Goal: Information Seeking & Learning: Check status

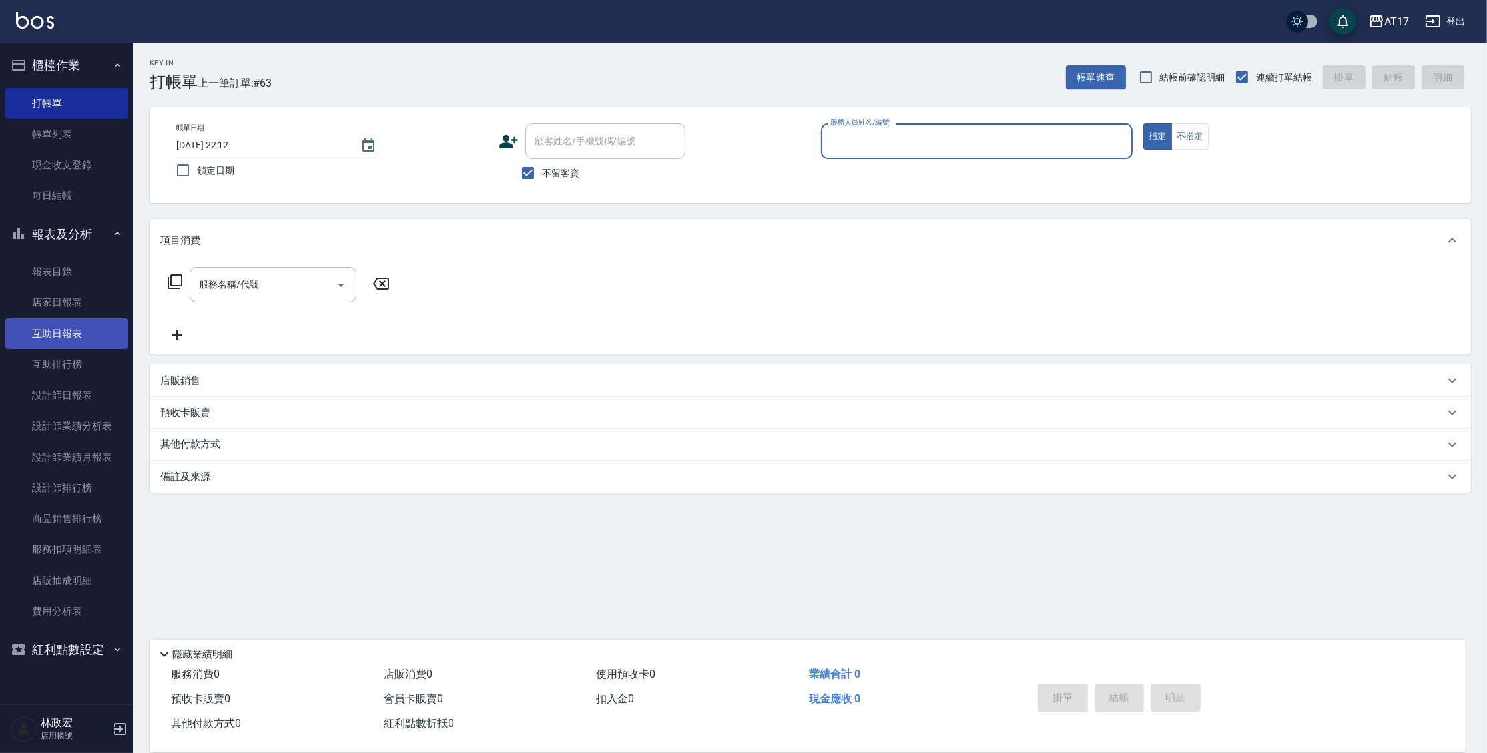
click at [55, 331] on link "互助日報表" at bounding box center [66, 333] width 123 height 31
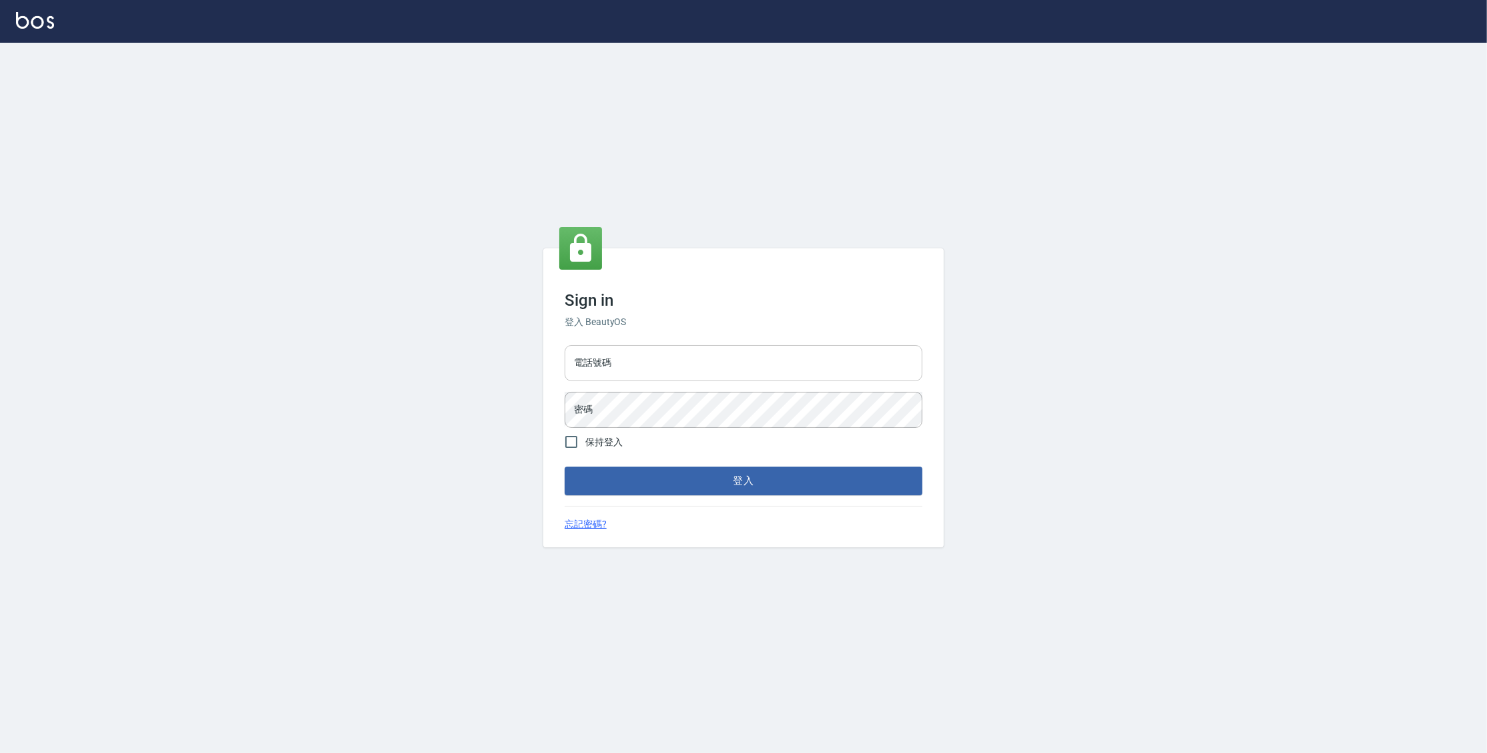
drag, startPoint x: 695, startPoint y: 382, endPoint x: 698, endPoint y: 364, distance: 19.0
click at [695, 382] on div "電話號碼 電話號碼 密碼 密碼" at bounding box center [743, 386] width 368 height 93
click at [698, 363] on input "電話號碼" at bounding box center [744, 363] width 358 height 36
type input "0977380821"
drag, startPoint x: 655, startPoint y: 362, endPoint x: 569, endPoint y: 363, distance: 86.1
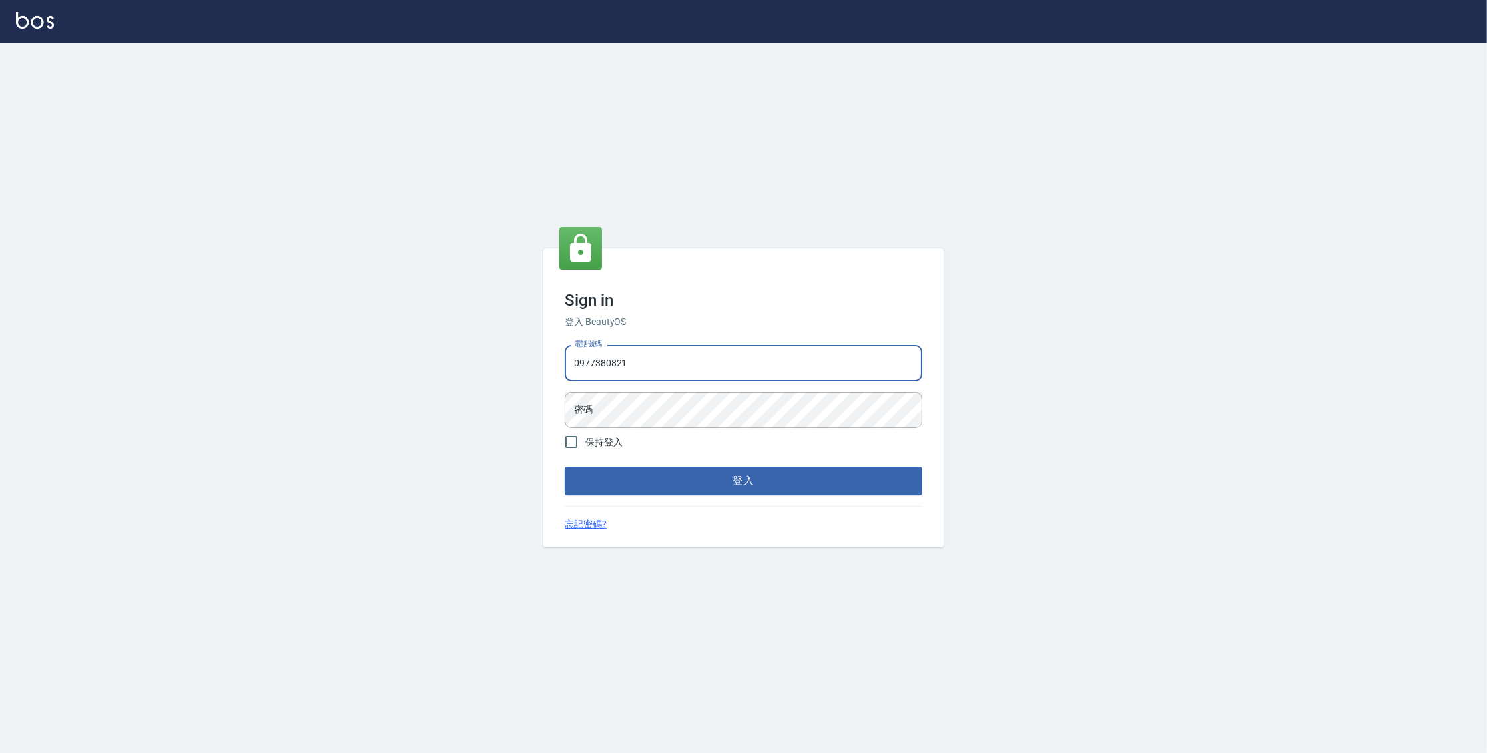
click at [569, 363] on input "0977380821" at bounding box center [744, 363] width 358 height 36
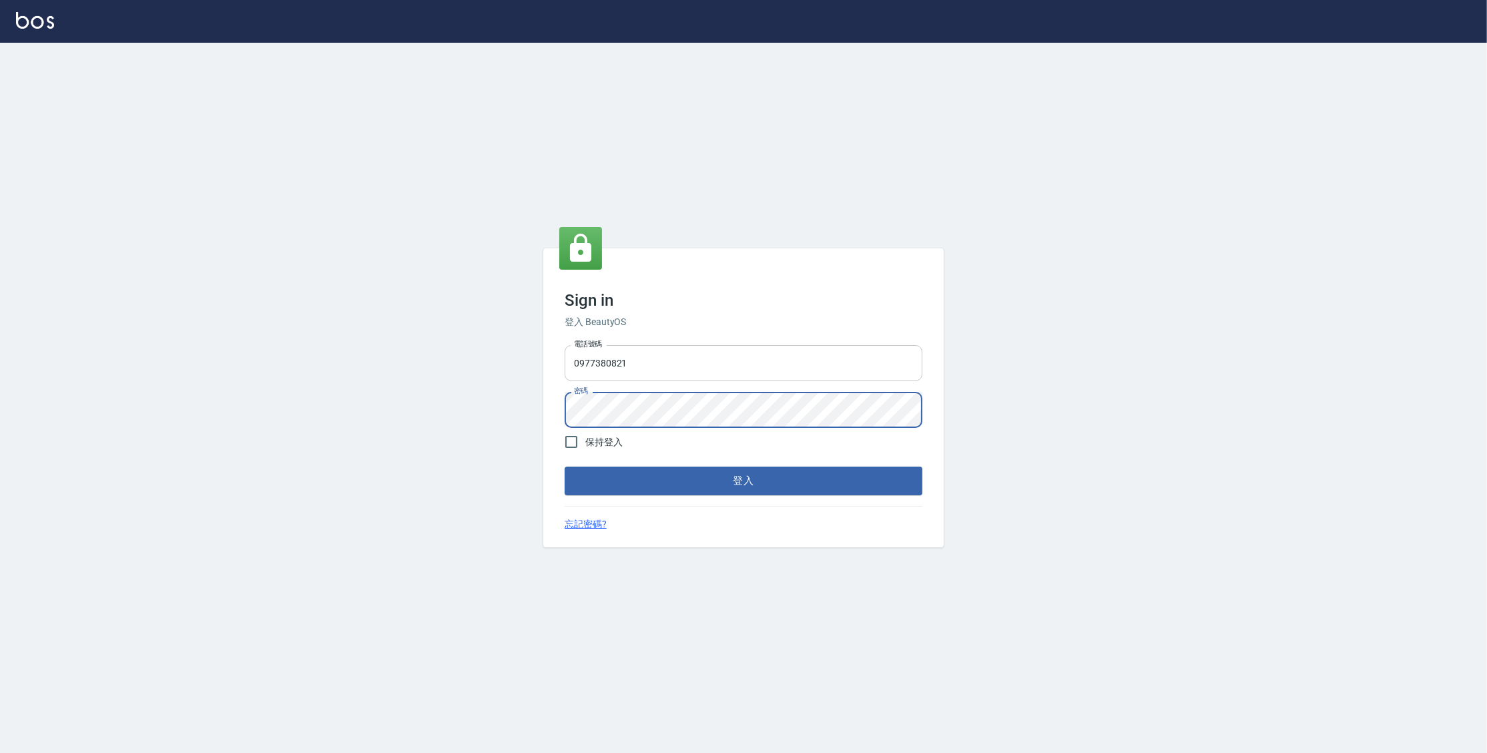
click at [565, 466] on button "登入" at bounding box center [744, 480] width 358 height 28
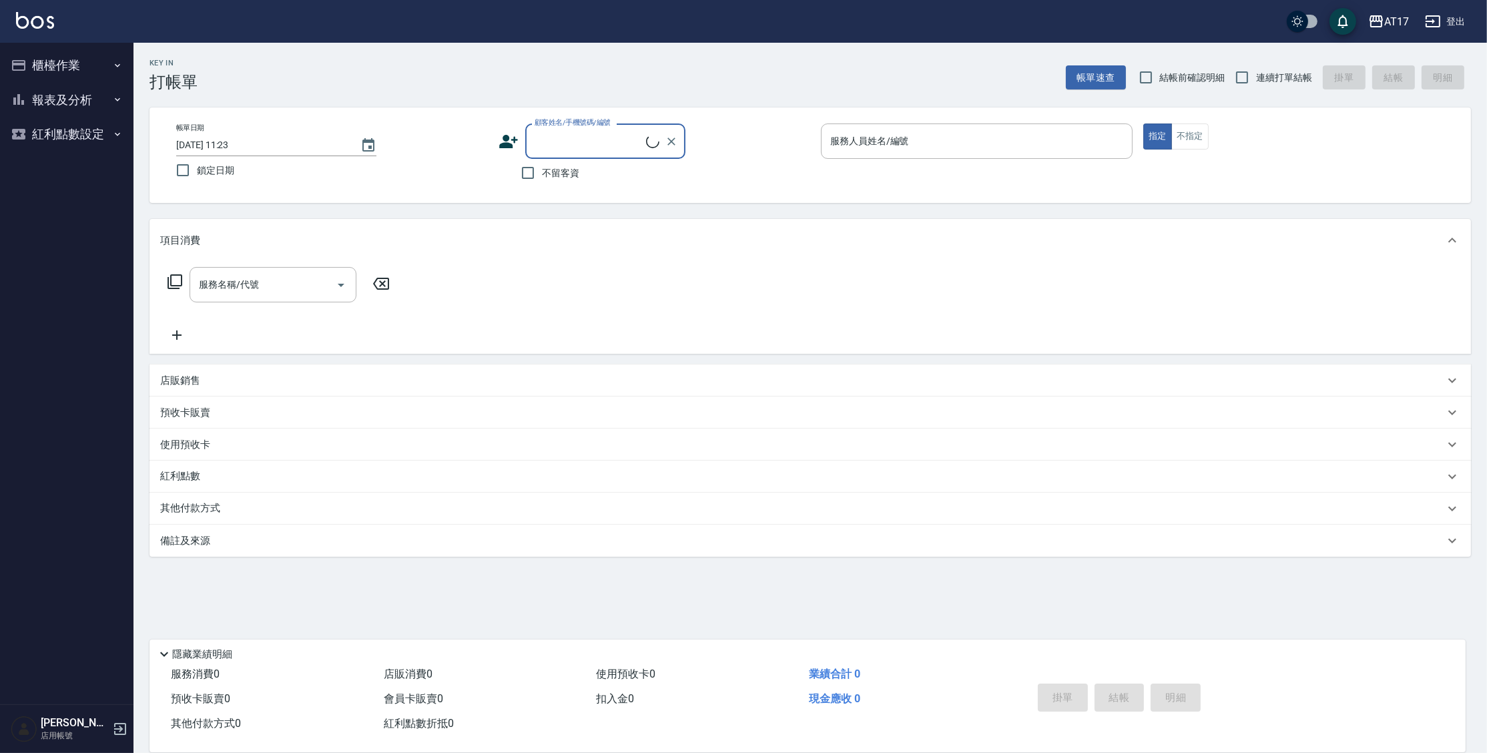
click at [55, 97] on button "報表及分析" at bounding box center [66, 100] width 123 height 35
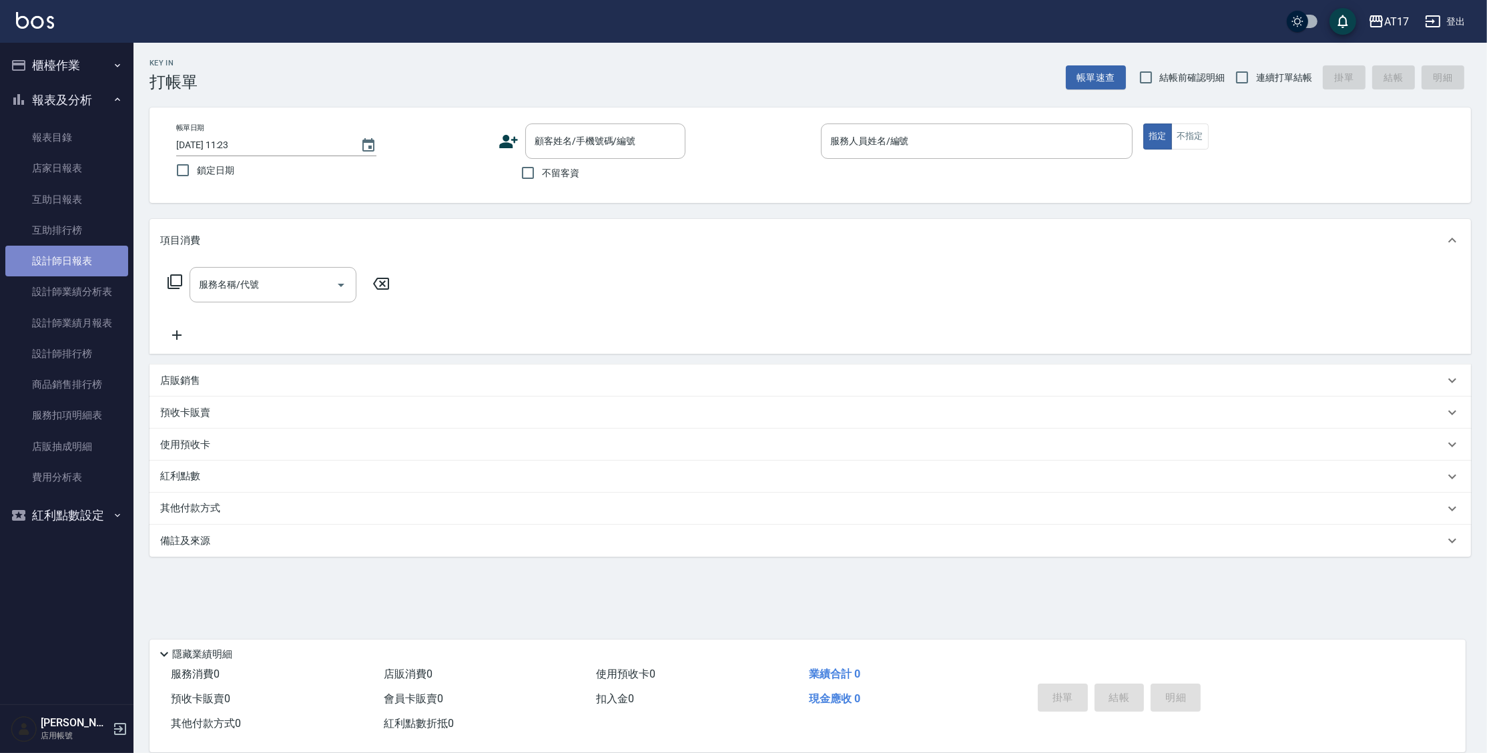
click at [113, 256] on link "設計師日報表" at bounding box center [66, 261] width 123 height 31
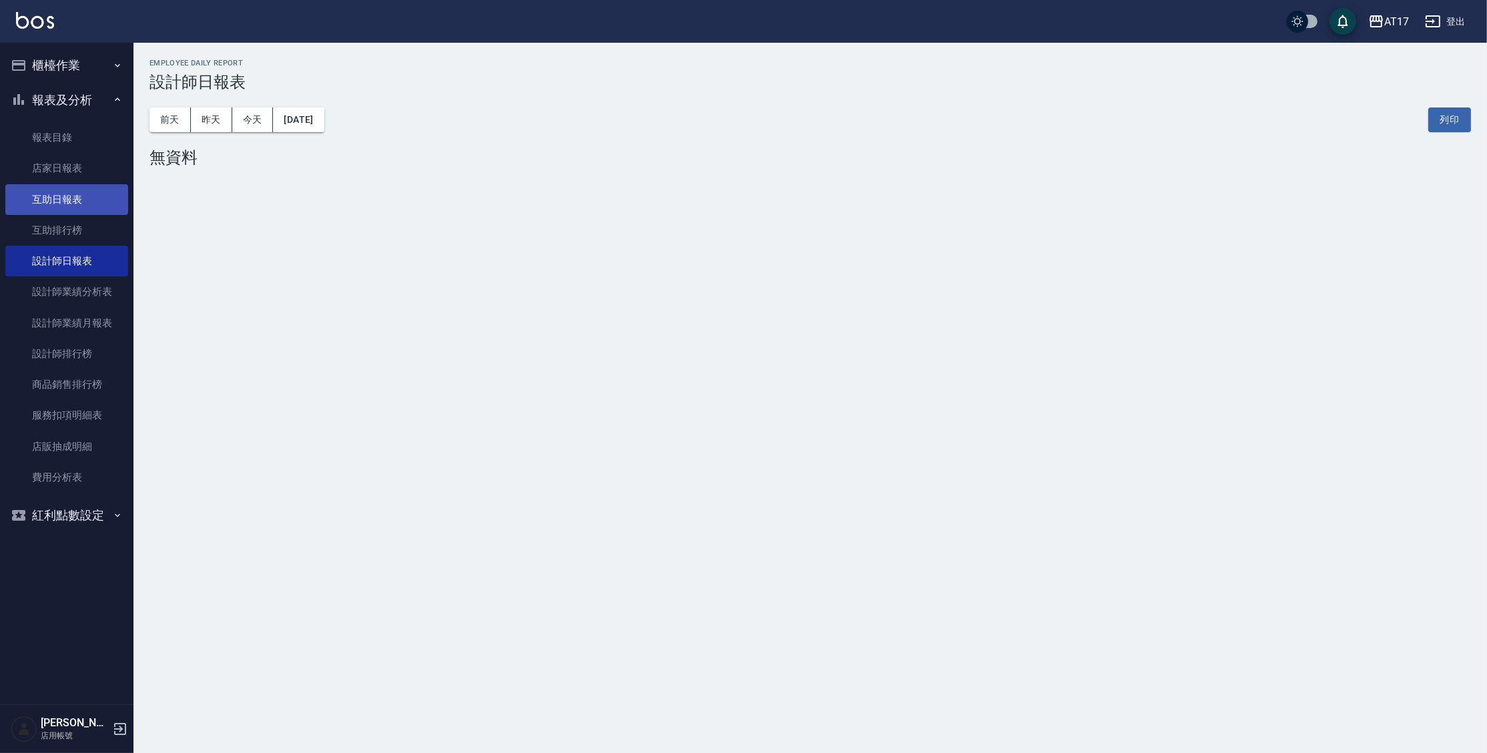
click at [110, 196] on link "互助日報表" at bounding box center [66, 199] width 123 height 31
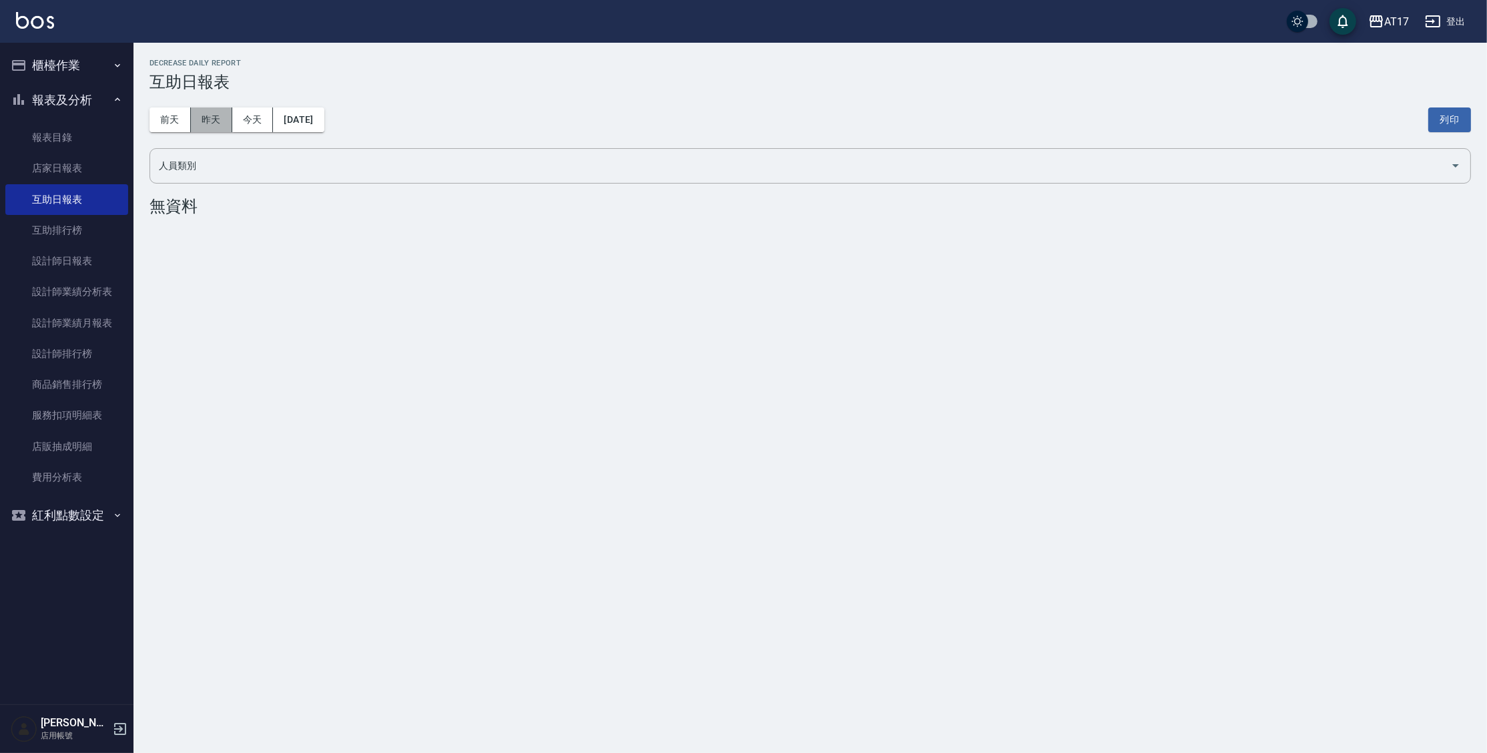
click at [212, 119] on button "昨天" at bounding box center [211, 119] width 41 height 25
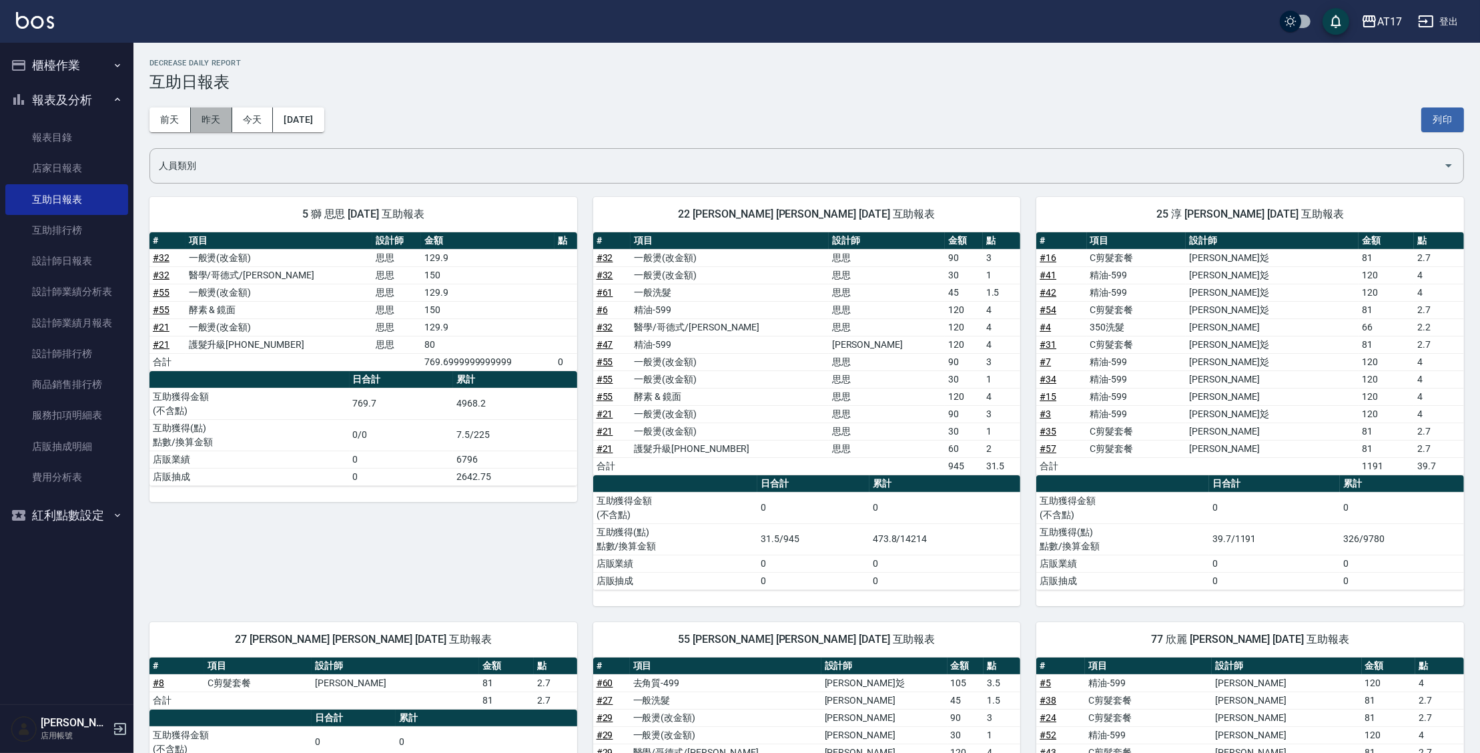
click at [206, 123] on button "昨天" at bounding box center [211, 119] width 41 height 25
click at [171, 121] on button "前天" at bounding box center [169, 119] width 41 height 25
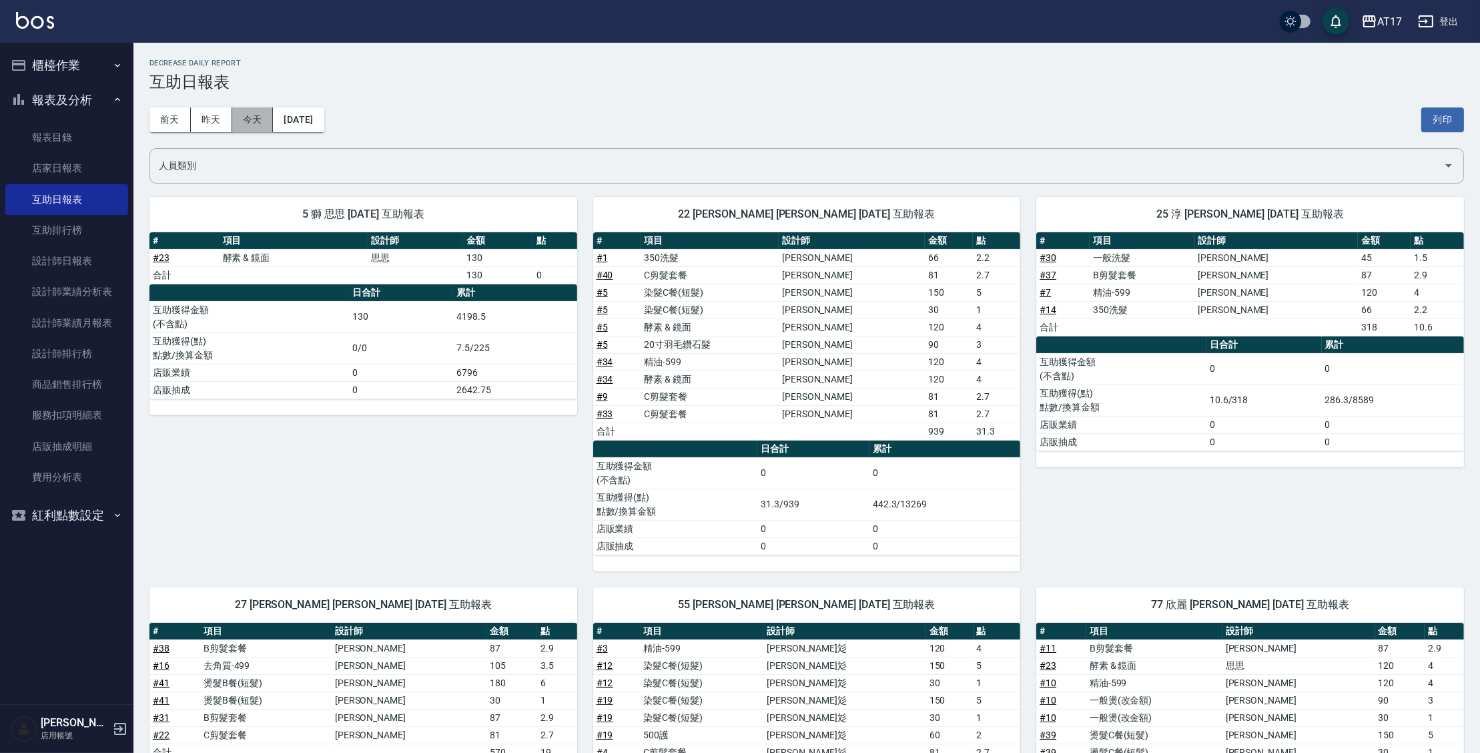
click at [264, 111] on button "今天" at bounding box center [252, 119] width 41 height 25
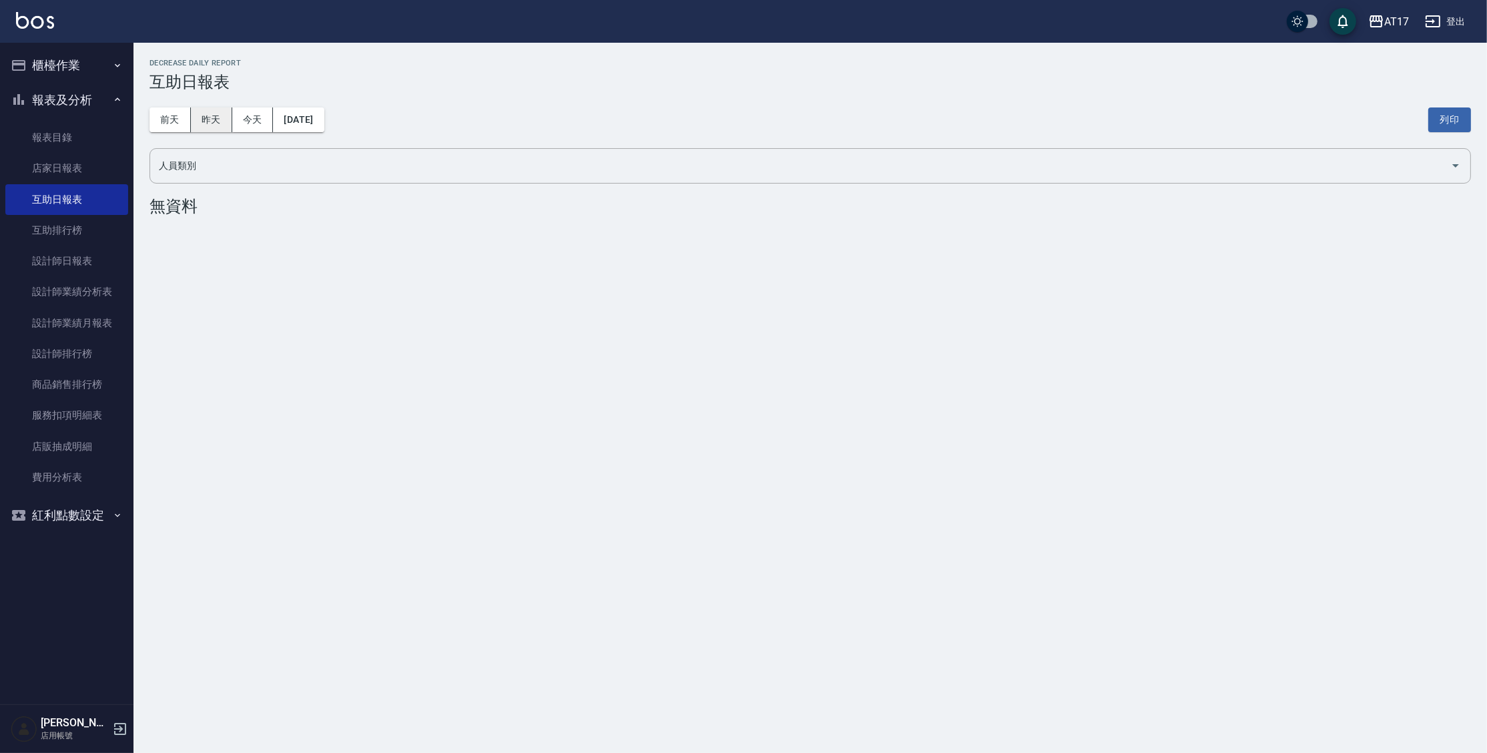
click at [220, 121] on button "昨天" at bounding box center [211, 119] width 41 height 25
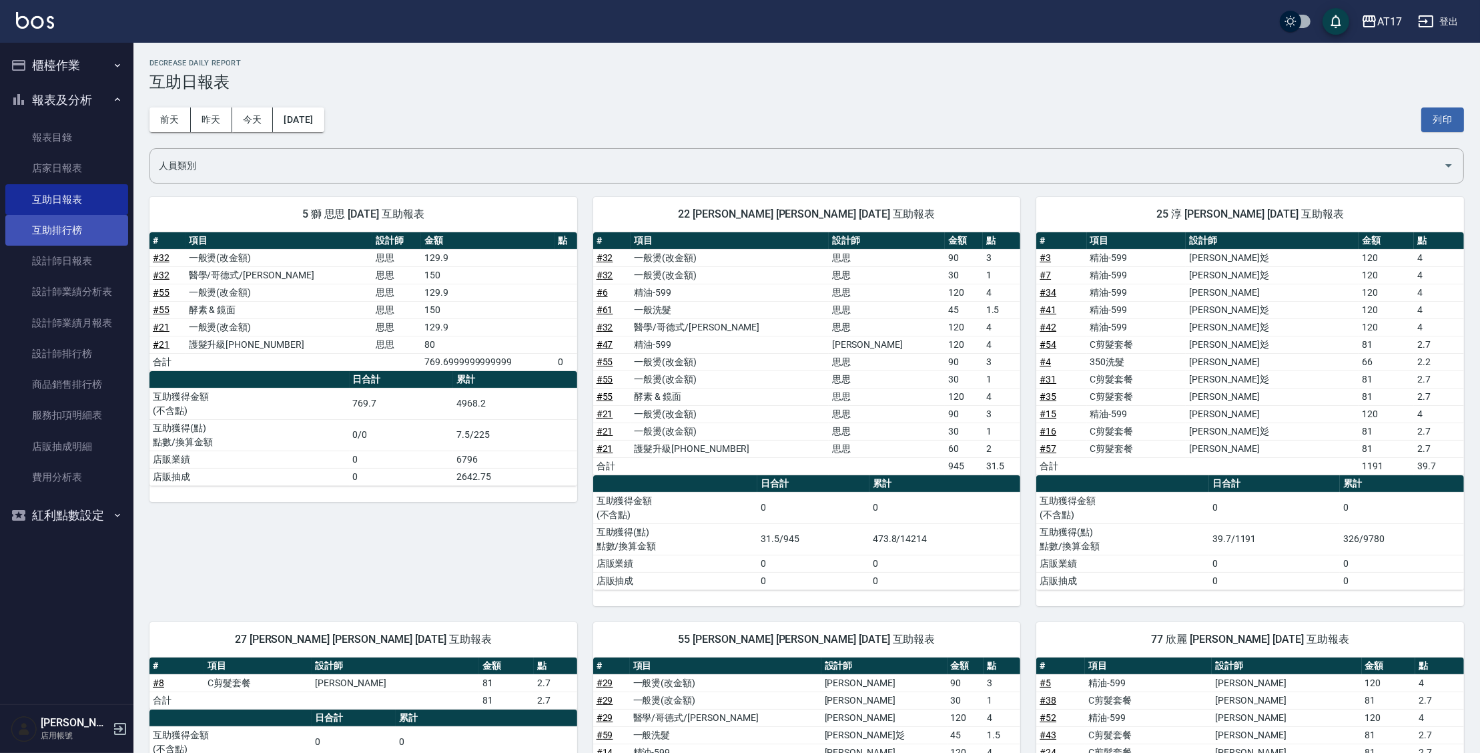
click at [86, 234] on link "互助排行榜" at bounding box center [66, 230] width 123 height 31
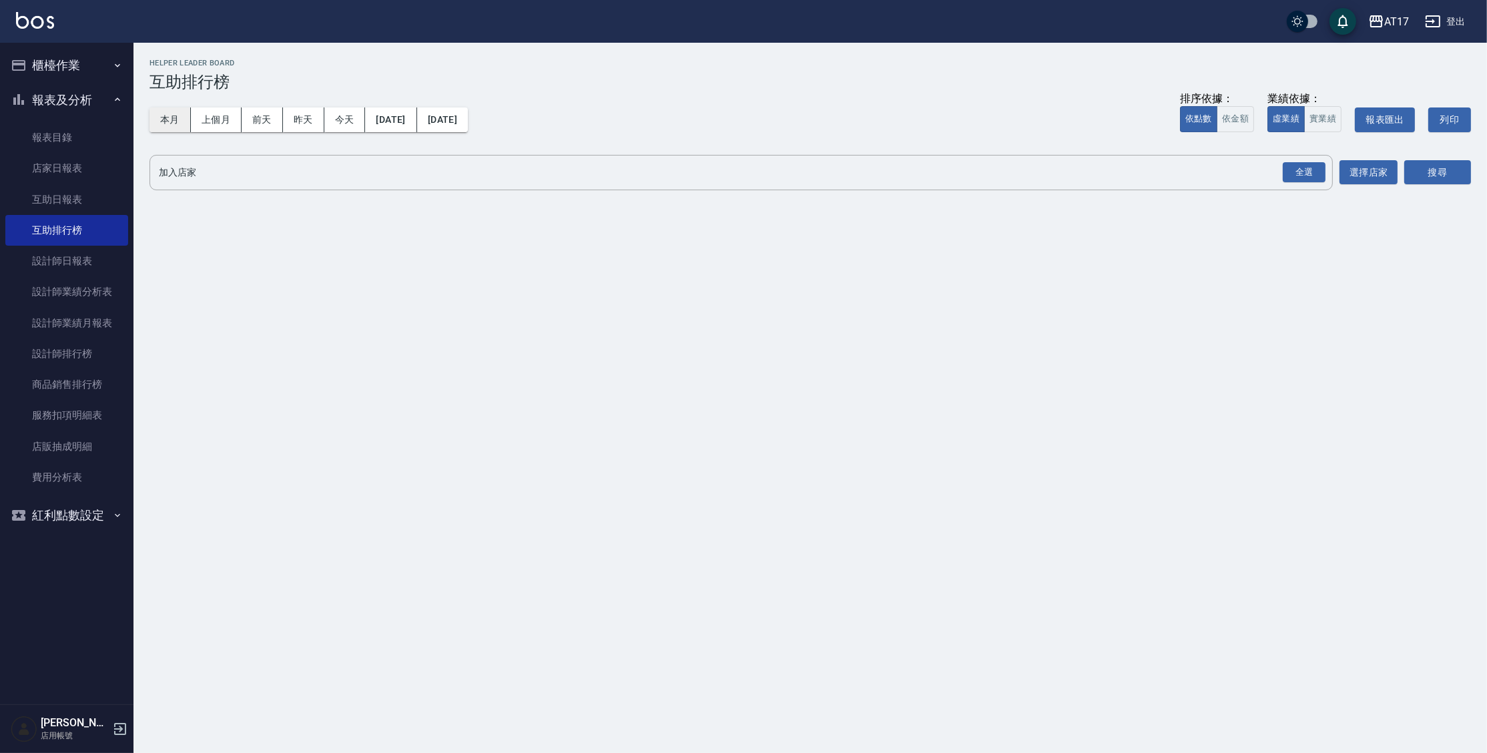
click at [154, 122] on button "本月" at bounding box center [169, 119] width 41 height 25
click at [1310, 168] on div "全選" at bounding box center [1303, 172] width 43 height 21
click at [1433, 171] on button "搜尋" at bounding box center [1437, 173] width 67 height 25
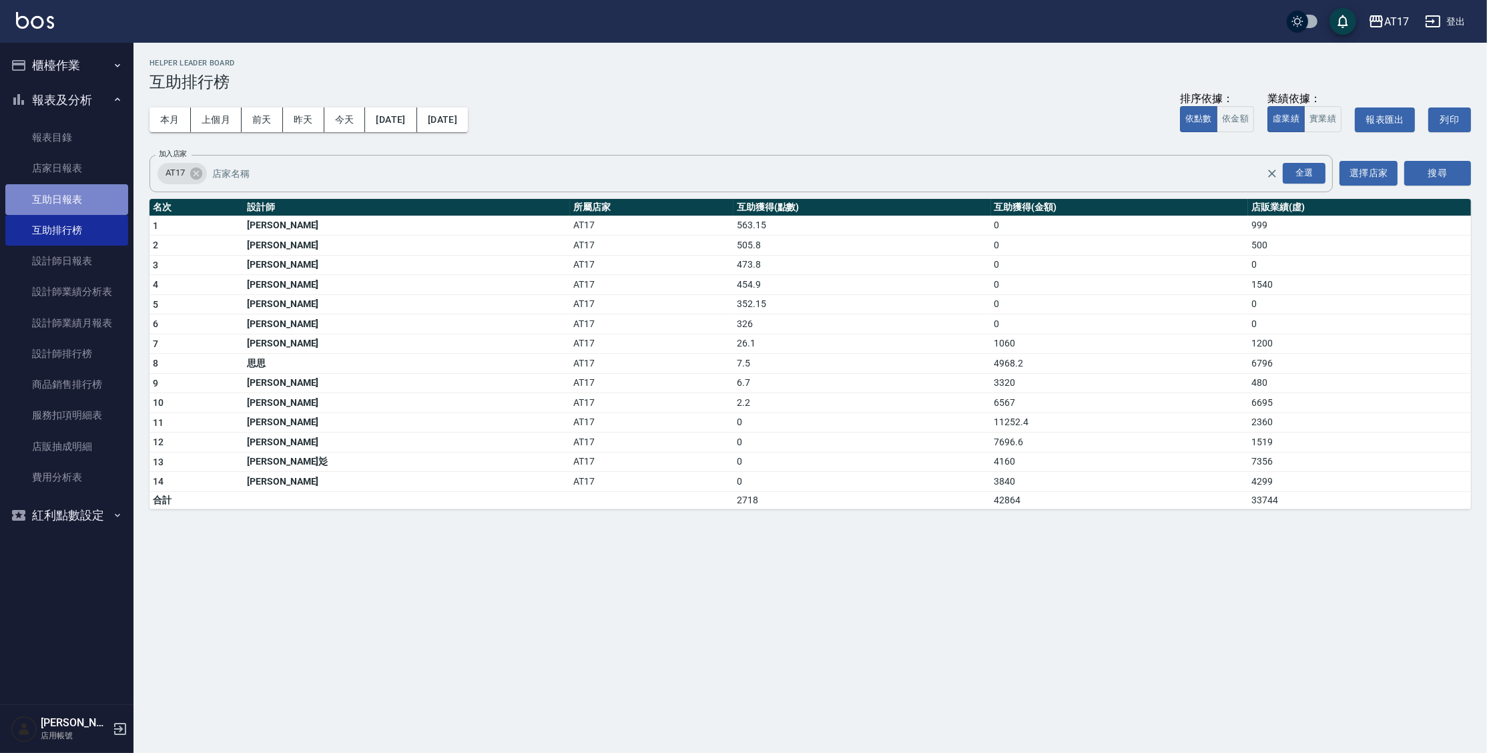
click at [73, 191] on link "互助日報表" at bounding box center [66, 199] width 123 height 31
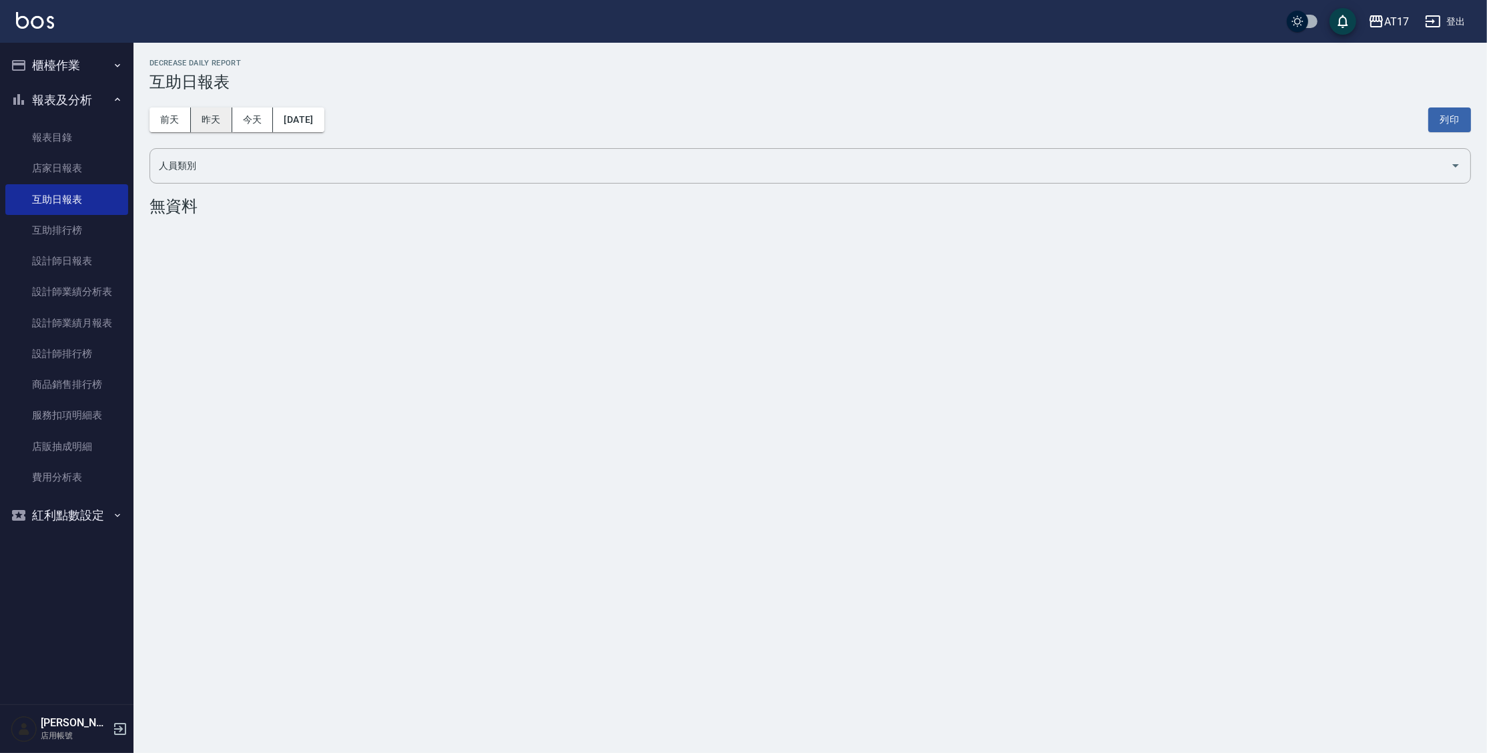
click at [217, 119] on button "昨天" at bounding box center [211, 119] width 41 height 25
